Goal: Book appointment/travel/reservation

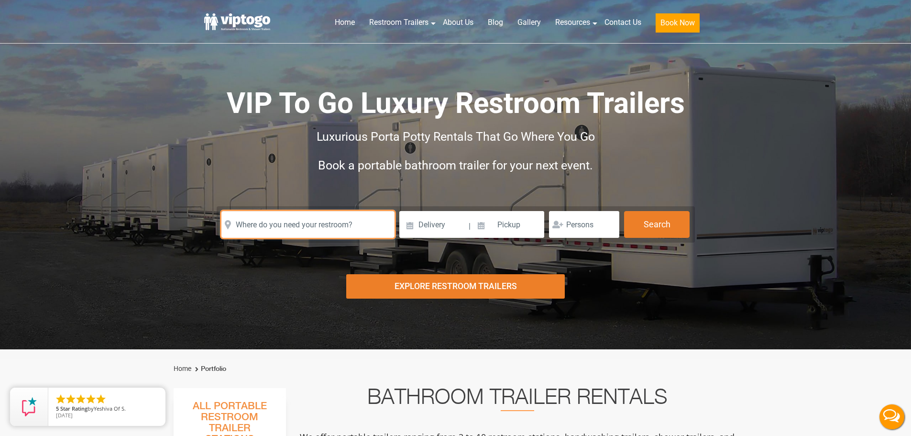
click at [295, 223] on input "text" at bounding box center [307, 224] width 173 height 27
paste input "43223"
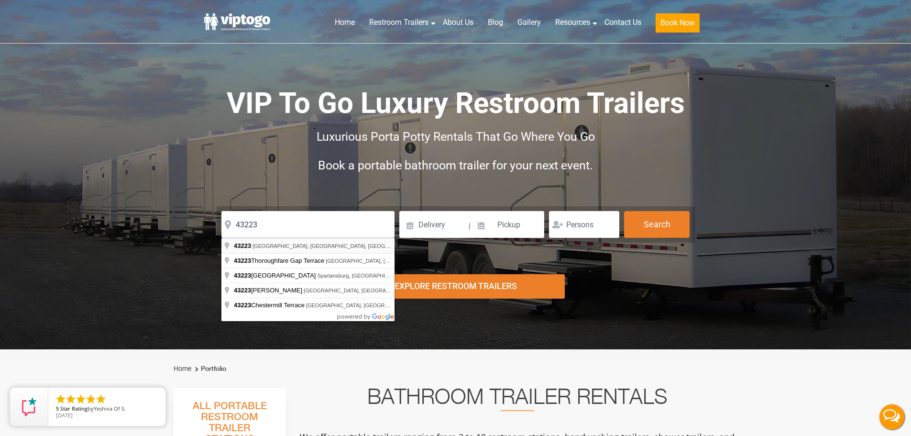
type input "[GEOGRAPHIC_DATA], [GEOGRAPHIC_DATA]"
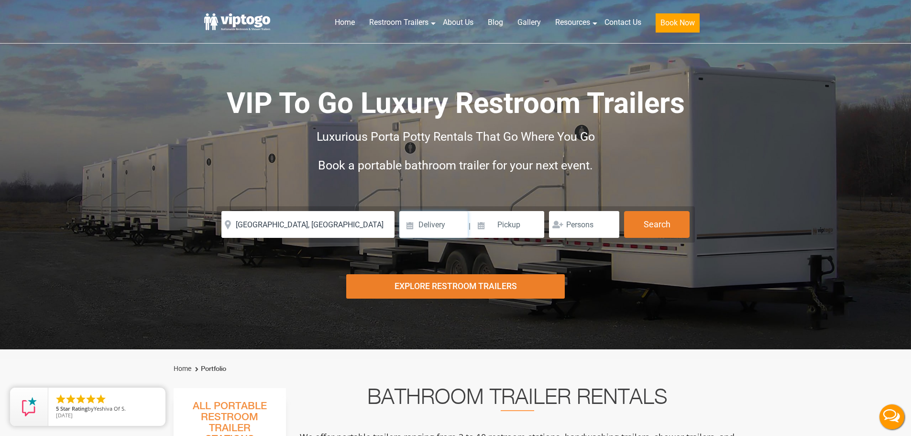
drag, startPoint x: 459, startPoint y: 220, endPoint x: 464, endPoint y: 222, distance: 5.6
click at [459, 220] on input at bounding box center [433, 224] width 68 height 27
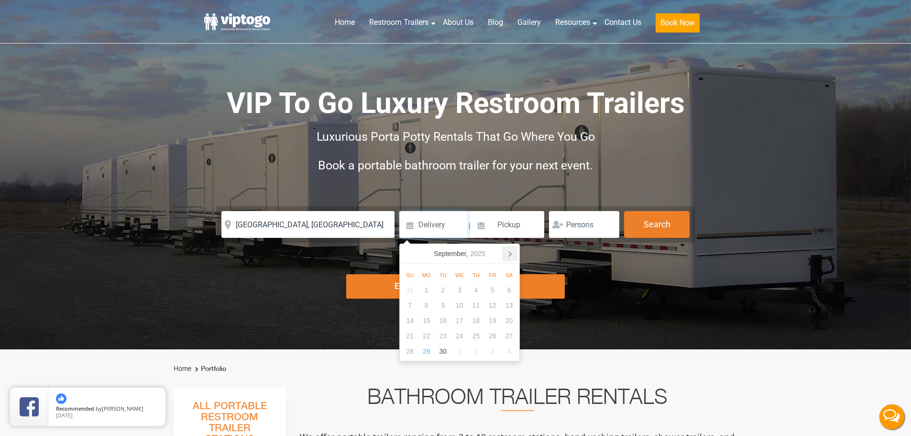
click at [511, 255] on icon at bounding box center [509, 253] width 15 height 15
click at [462, 287] on div "1" at bounding box center [459, 289] width 17 height 15
type input "[DATE]"
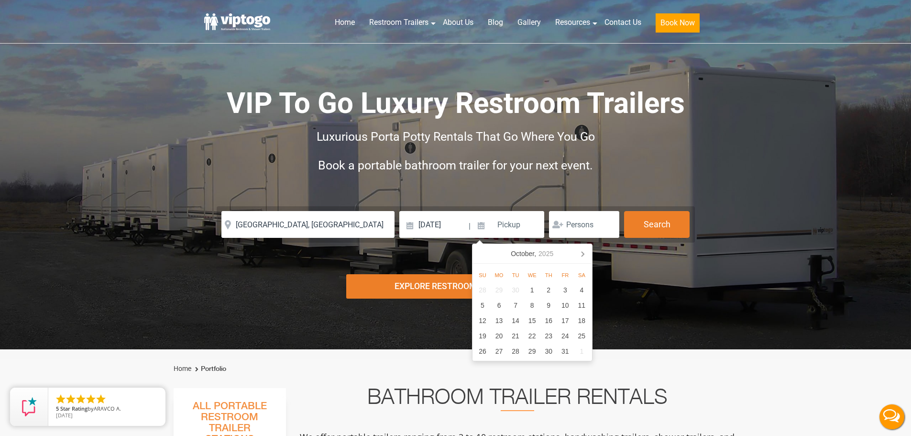
click at [590, 254] on nav "[DATE]" at bounding box center [532, 254] width 120 height 20
click at [586, 252] on icon at bounding box center [582, 253] width 15 height 15
click at [549, 290] on div "1" at bounding box center [548, 289] width 17 height 15
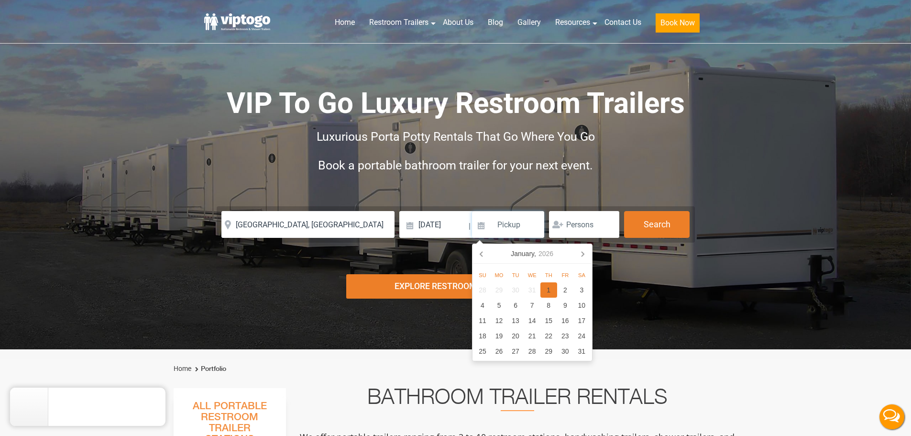
type input "[DATE]"
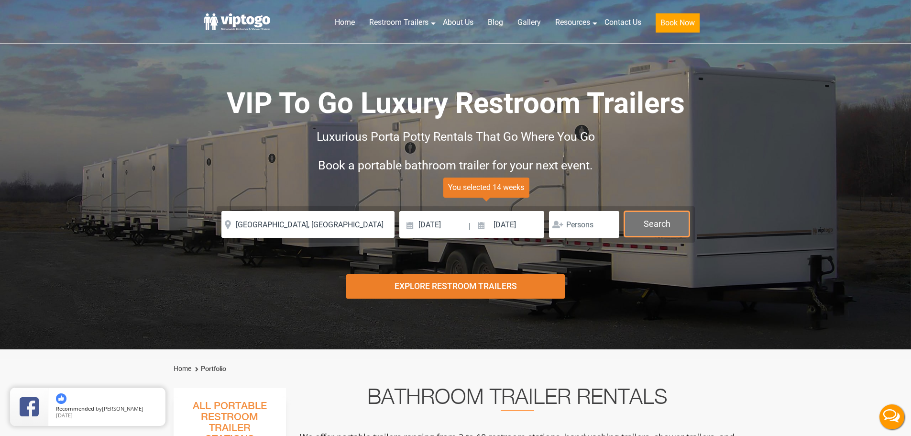
click at [652, 224] on button "Search" at bounding box center [657, 224] width 66 height 26
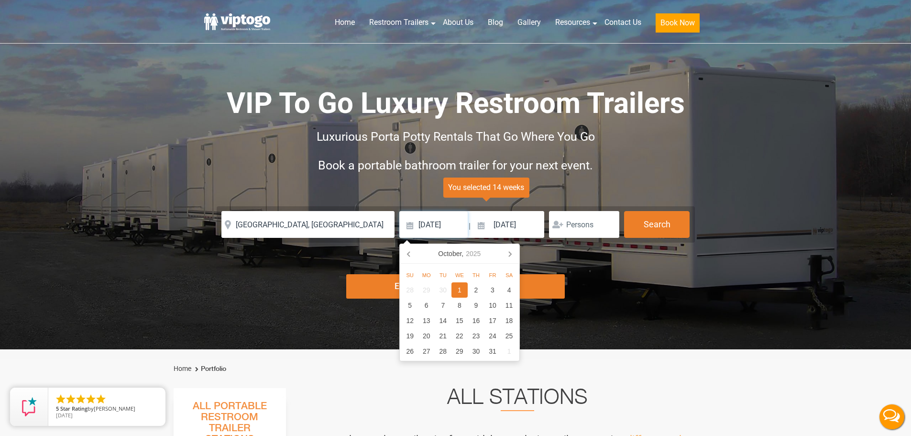
click at [465, 234] on input "[DATE]" at bounding box center [433, 224] width 68 height 27
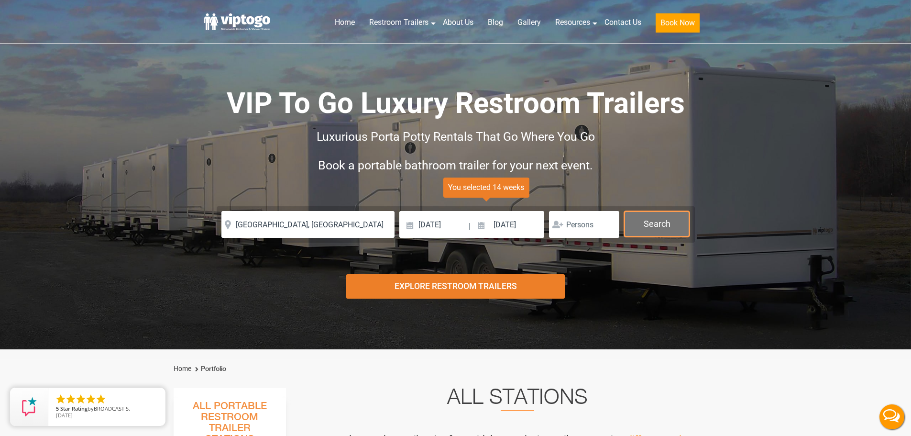
click at [655, 228] on button "Search" at bounding box center [657, 224] width 66 height 26
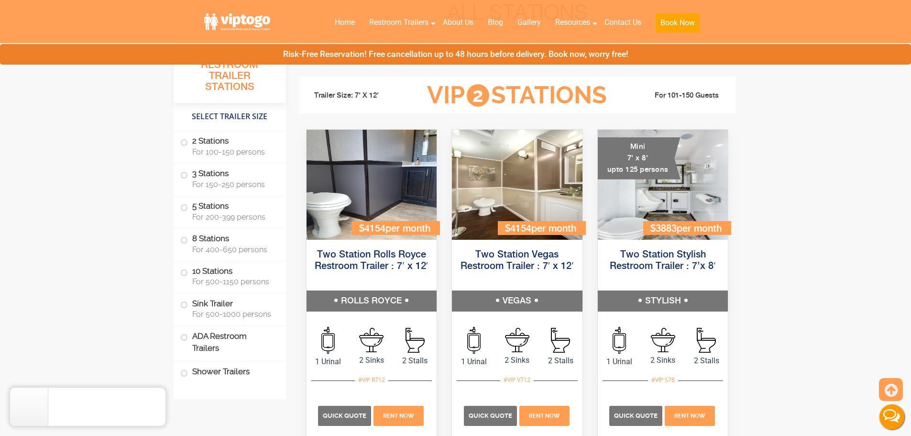
scroll to position [387, 0]
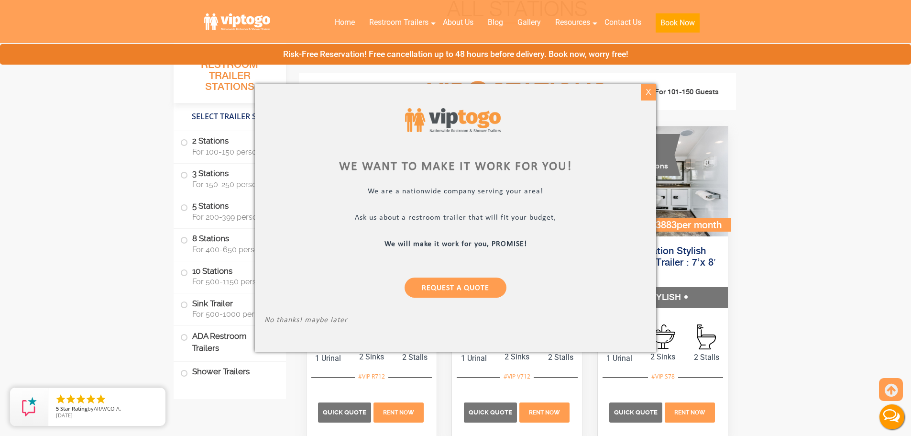
click at [651, 89] on div "X" at bounding box center [648, 92] width 15 height 16
